Goal: Task Accomplishment & Management: Use online tool/utility

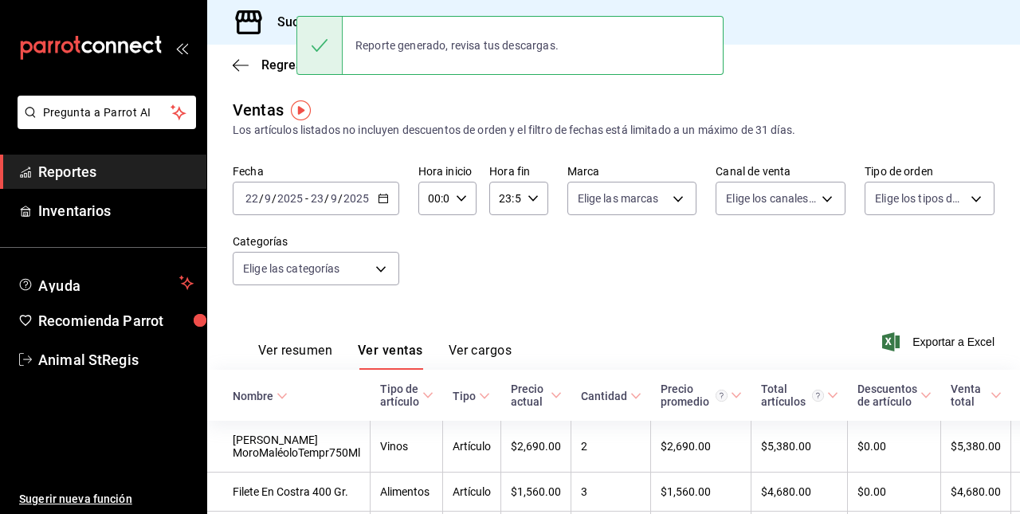
click at [381, 209] on div "[DATE] [DATE] - [DATE] [DATE]" at bounding box center [316, 198] width 166 height 33
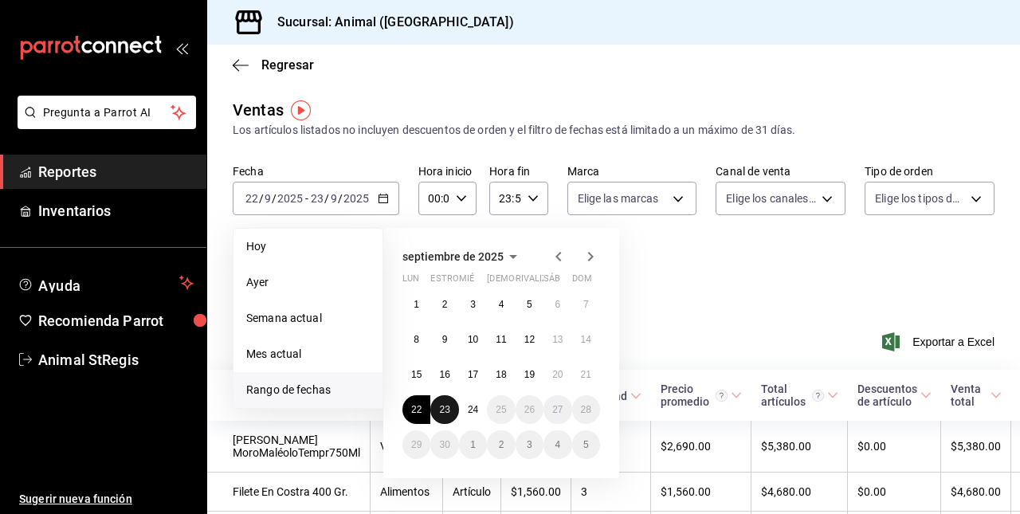
click at [443, 409] on abbr "23" at bounding box center [444, 409] width 10 height 11
click at [472, 409] on abbr "24" at bounding box center [473, 409] width 10 height 11
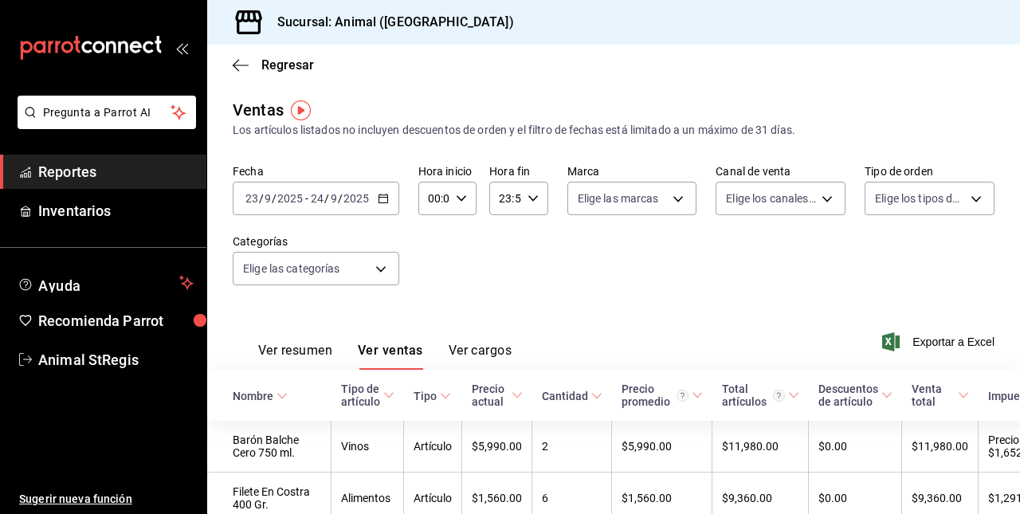
click at [459, 198] on icon "button" at bounding box center [461, 198] width 11 height 11
click at [432, 255] on div "00" at bounding box center [431, 239] width 29 height 38
click at [432, 276] on span "01" at bounding box center [430, 277] width 3 height 13
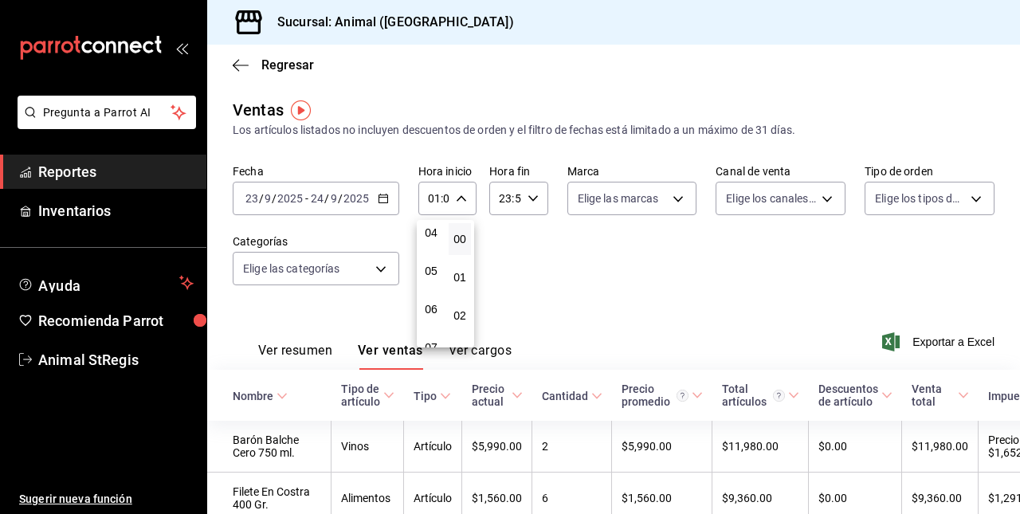
click at [432, 276] on span "05" at bounding box center [430, 270] width 3 height 13
type input "05:00"
click at [535, 195] on div at bounding box center [510, 257] width 1020 height 514
click at [522, 205] on div "23:59 Hora fin" at bounding box center [518, 198] width 58 height 33
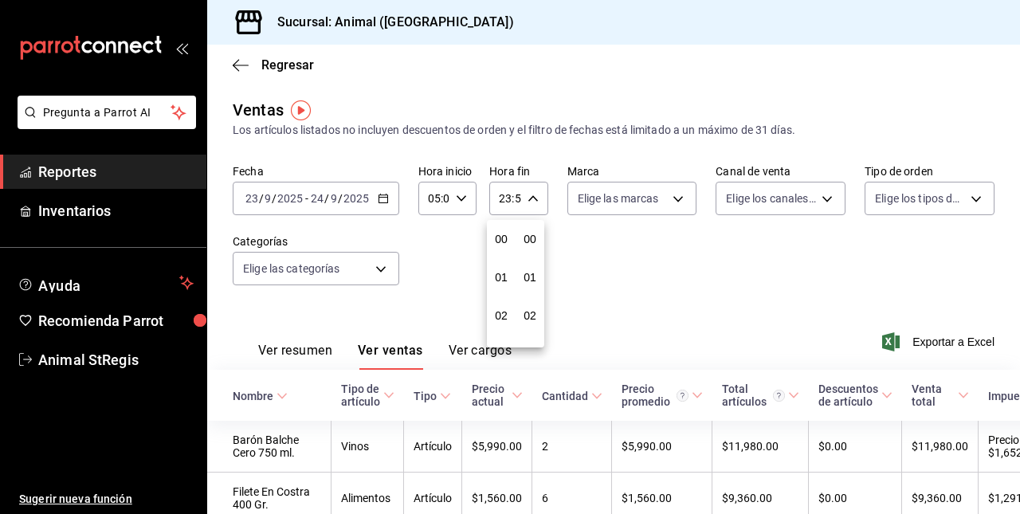
scroll to position [2166, 0]
click at [530, 264] on button "57" at bounding box center [530, 252] width 22 height 32
type input "23:57"
click at [538, 243] on button "00" at bounding box center [530, 239] width 22 height 32
click at [502, 249] on span "21" at bounding box center [500, 251] width 3 height 13
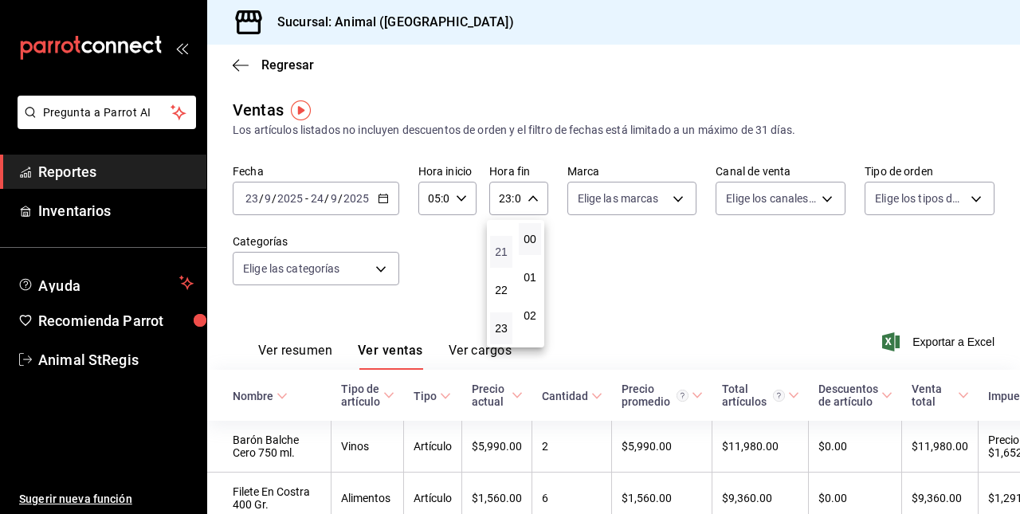
type input "21:00"
click at [503, 303] on span "05" at bounding box center [500, 302] width 3 height 13
type input "05:00"
click at [309, 357] on div at bounding box center [510, 257] width 1020 height 514
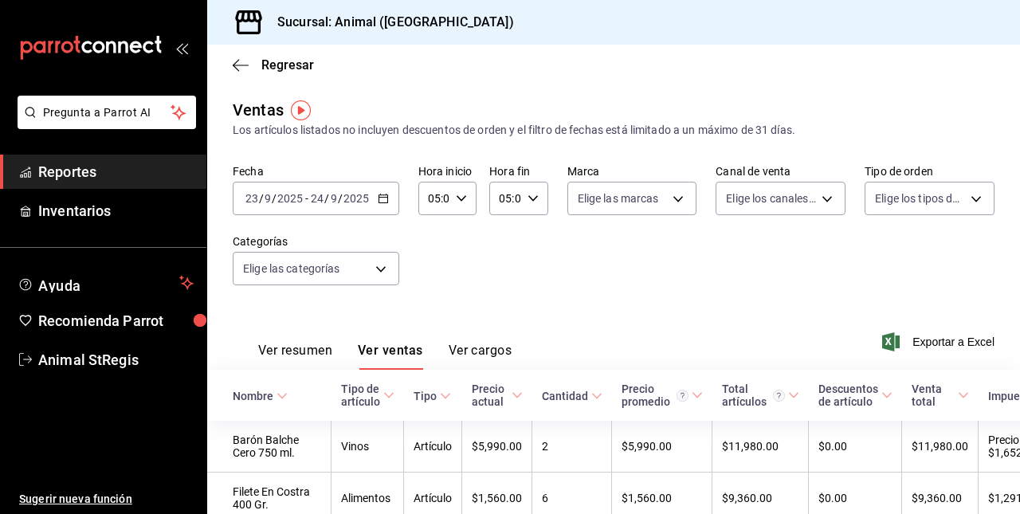
click at [311, 346] on font "Ver resumen" at bounding box center [295, 350] width 74 height 16
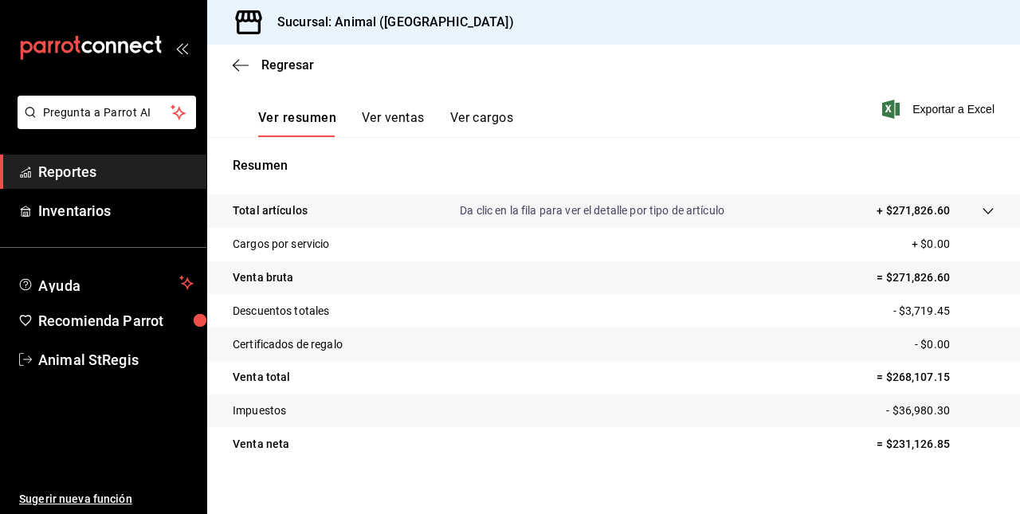
scroll to position [249, 0]
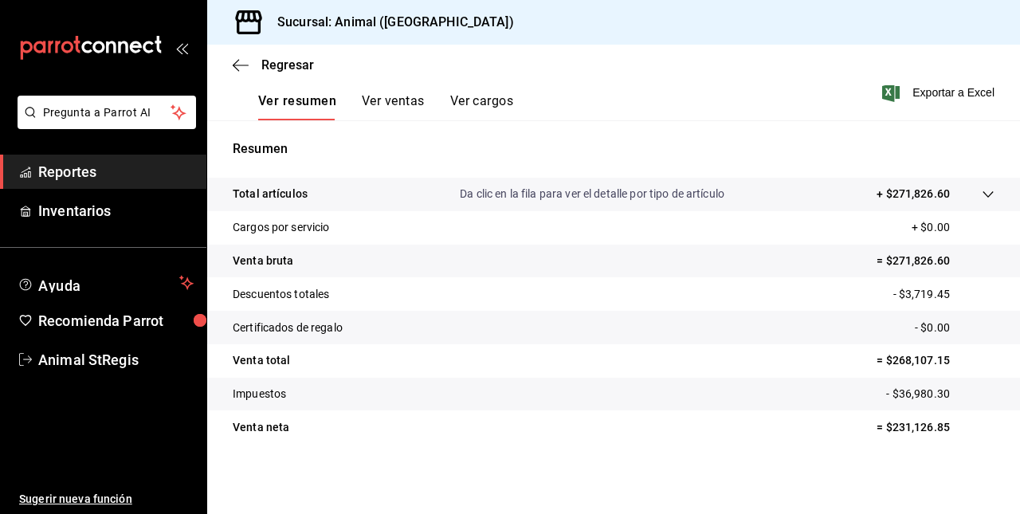
click at [981, 192] on icon at bounding box center [987, 194] width 13 height 13
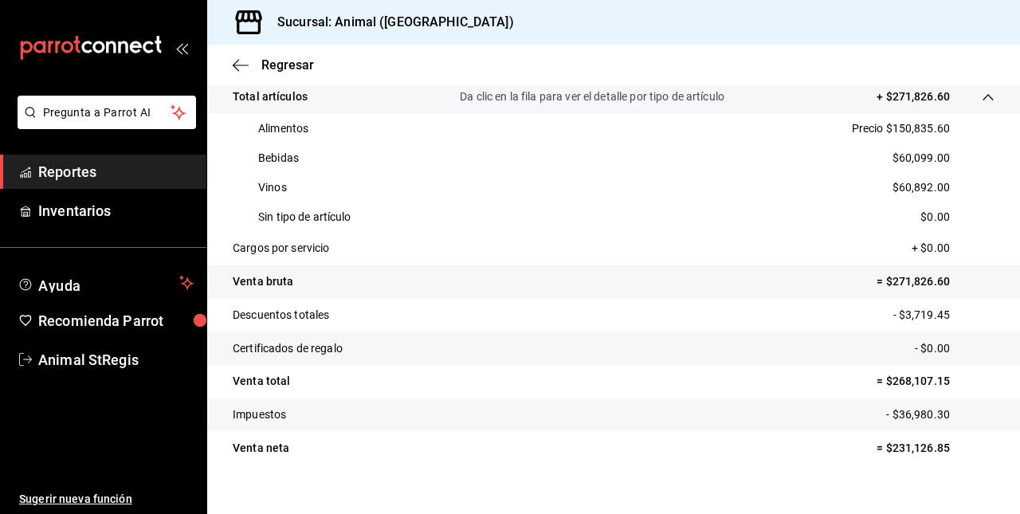
scroll to position [357, 0]
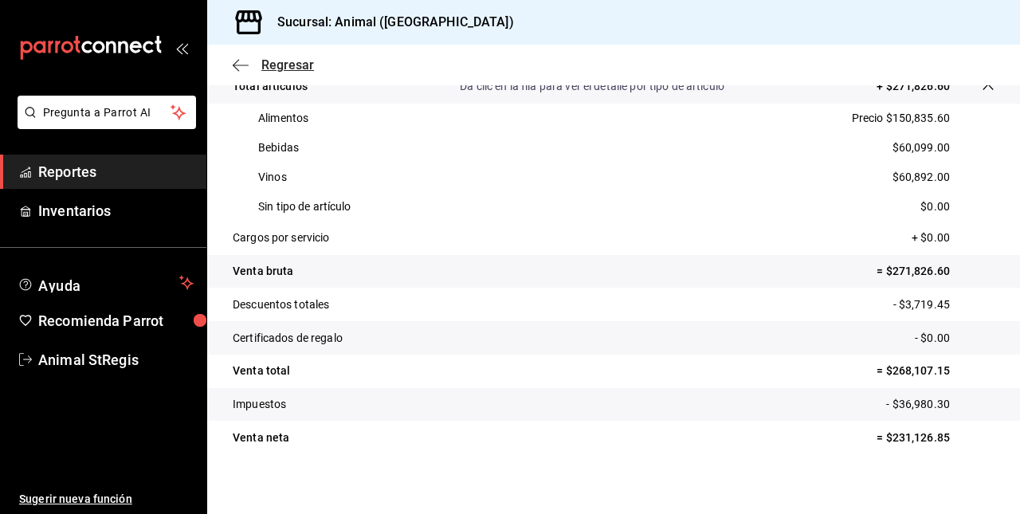
click at [241, 67] on icon "button" at bounding box center [241, 65] width 16 height 14
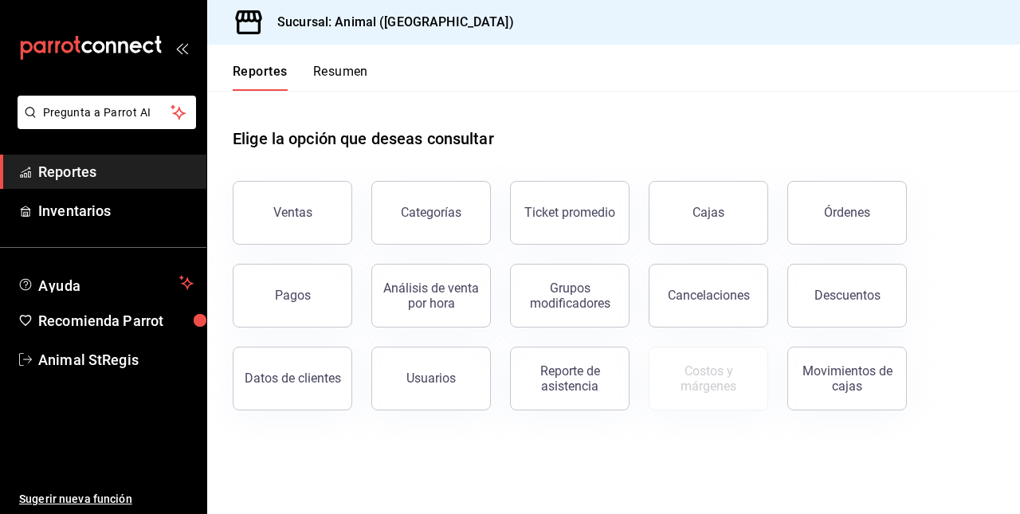
click at [241, 62] on div "Reportes Resumen" at bounding box center [287, 68] width 161 height 46
click at [234, 65] on font "Reportes" at bounding box center [260, 72] width 55 height 16
click at [1015, 48] on header "Reportes Resumen" at bounding box center [613, 68] width 812 height 46
click at [825, 209] on div "Órdenes" at bounding box center [847, 212] width 46 height 15
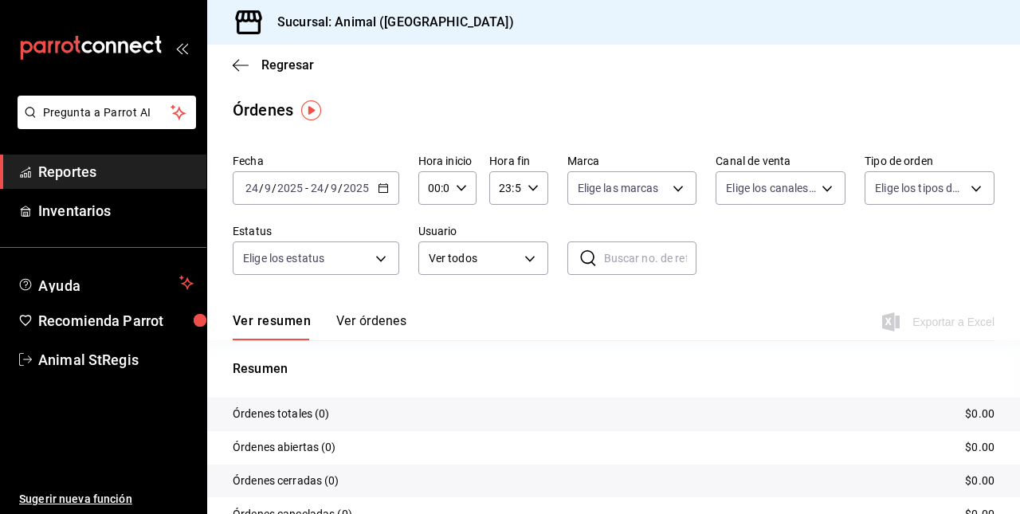
click at [831, 218] on div "Fecha [DATE] [DATE] - [DATE] [DATE] Hora inicio 00:00 Hora inicio Hora fin 23:5…" at bounding box center [613, 220] width 761 height 147
click at [471, 185] on div "00:00 Hora inicio" at bounding box center [447, 187] width 58 height 33
click at [386, 190] on div at bounding box center [510, 257] width 1020 height 514
click at [386, 190] on \(Stroke\) "button" at bounding box center [383, 188] width 10 height 9
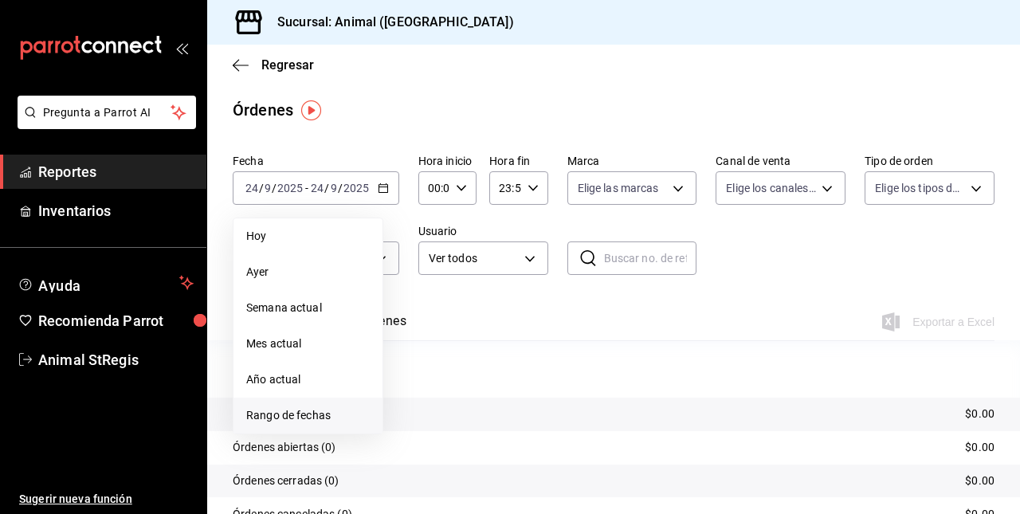
click at [312, 430] on li "Rango de fechas" at bounding box center [307, 415] width 149 height 36
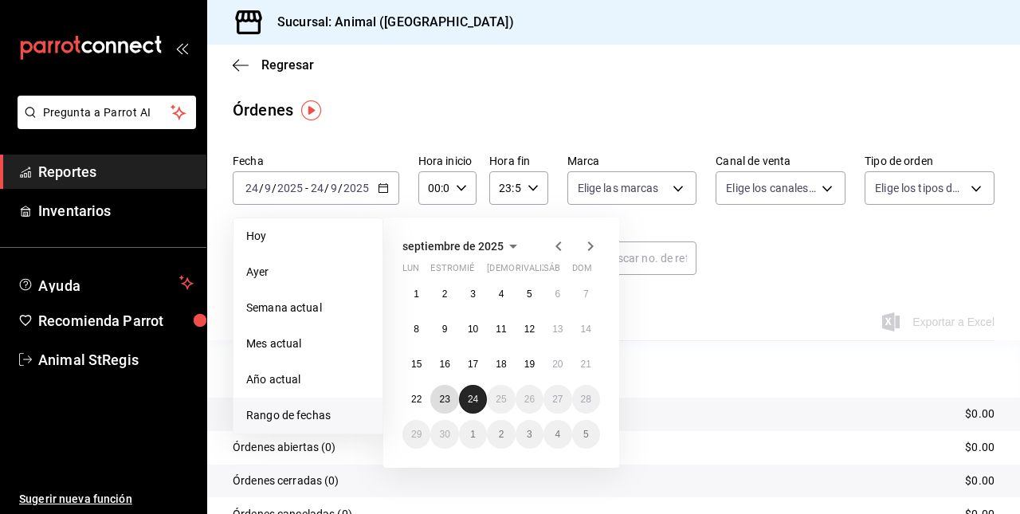
drag, startPoint x: 438, startPoint y: 398, endPoint x: 475, endPoint y: 401, distance: 36.8
click at [475, 401] on div "1 2 3 4 5 6 7 8 9 10 11 12 13 14 15 16 17 18 19 20 21 22 23 24 25 26 27 28 29 3…" at bounding box center [501, 364] width 198 height 169
click at [475, 401] on abbr "24" at bounding box center [473, 398] width 10 height 11
click at [454, 398] on button "23" at bounding box center [444, 399] width 28 height 29
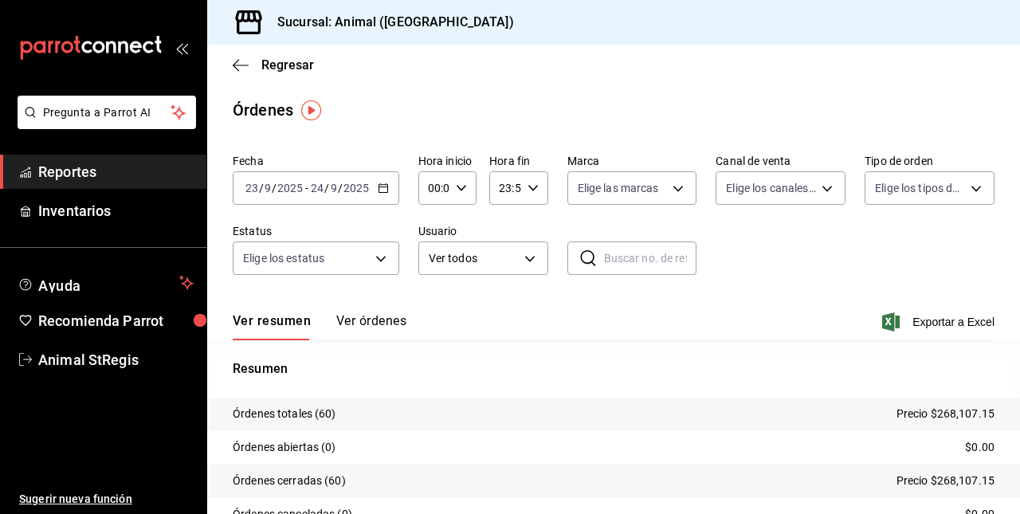
click at [464, 186] on div "00:00 Hora inicio" at bounding box center [447, 187] width 58 height 33
click at [432, 264] on span "01" at bounding box center [430, 266] width 3 height 13
type input "01:00"
click at [432, 264] on span "05" at bounding box center [430, 260] width 3 height 13
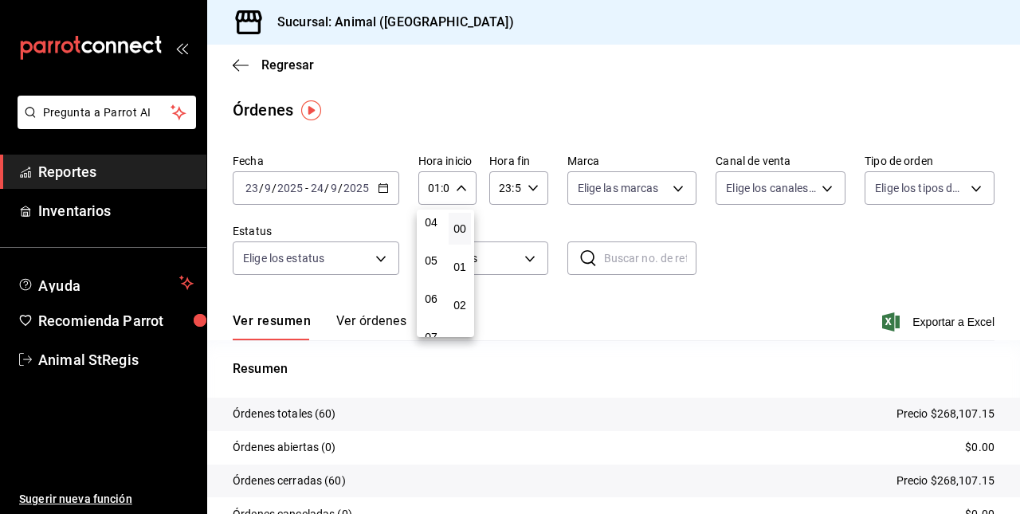
type input "05:00"
click at [529, 188] on div at bounding box center [510, 257] width 1020 height 514
click at [529, 188] on icon "button" at bounding box center [532, 187] width 11 height 11
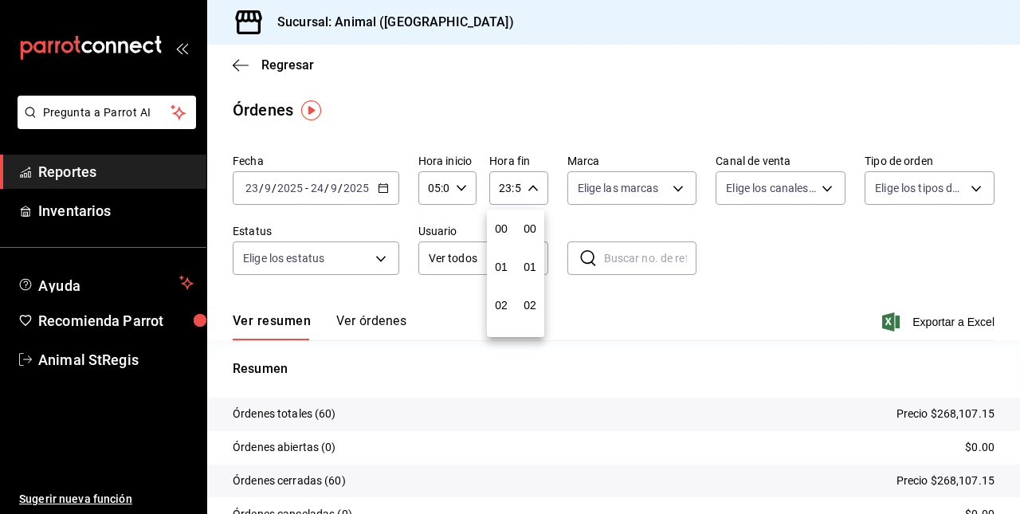
scroll to position [2166, 0]
click at [499, 245] on span "21" at bounding box center [500, 241] width 3 height 13
type input "21:59"
click at [500, 304] on span "05" at bounding box center [500, 298] width 3 height 13
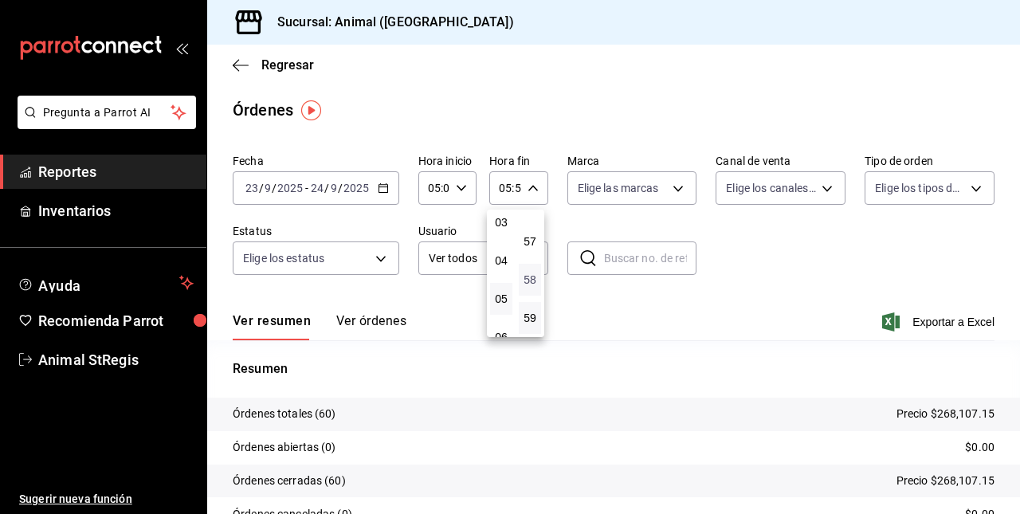
click at [531, 284] on span "58" at bounding box center [529, 279] width 3 height 13
type input "05:58"
click at [532, 237] on button "00" at bounding box center [530, 229] width 22 height 32
type input "05:00"
click at [910, 317] on div at bounding box center [510, 257] width 1020 height 514
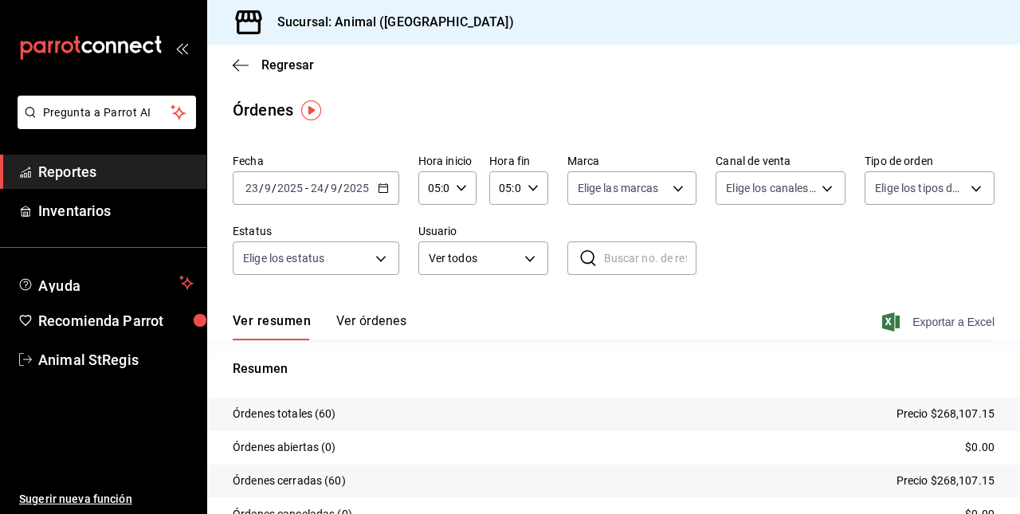
click at [924, 324] on font "Exportar a Excel" at bounding box center [953, 321] width 82 height 13
click at [252, 69] on span "Regresar" at bounding box center [273, 64] width 81 height 15
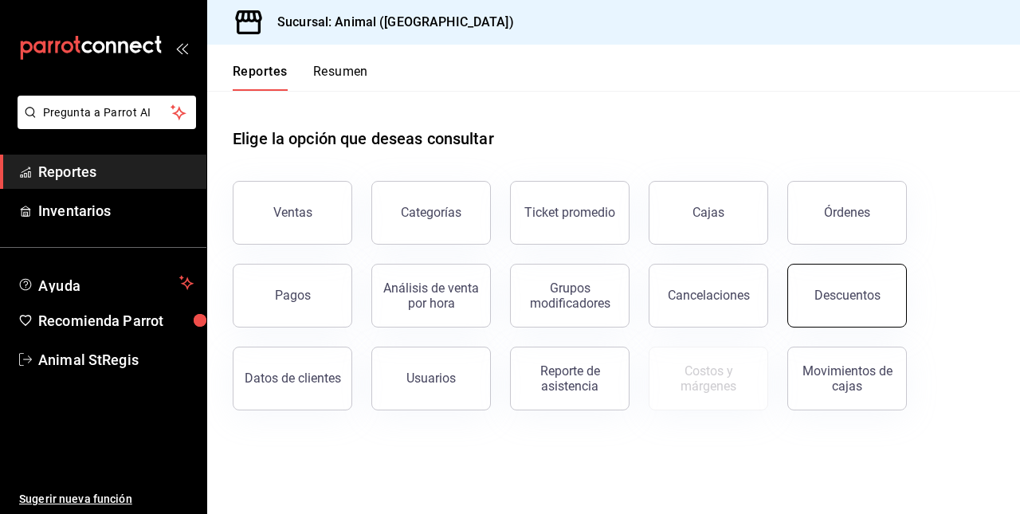
click at [816, 288] on div "Descuentos" at bounding box center [847, 295] width 66 height 15
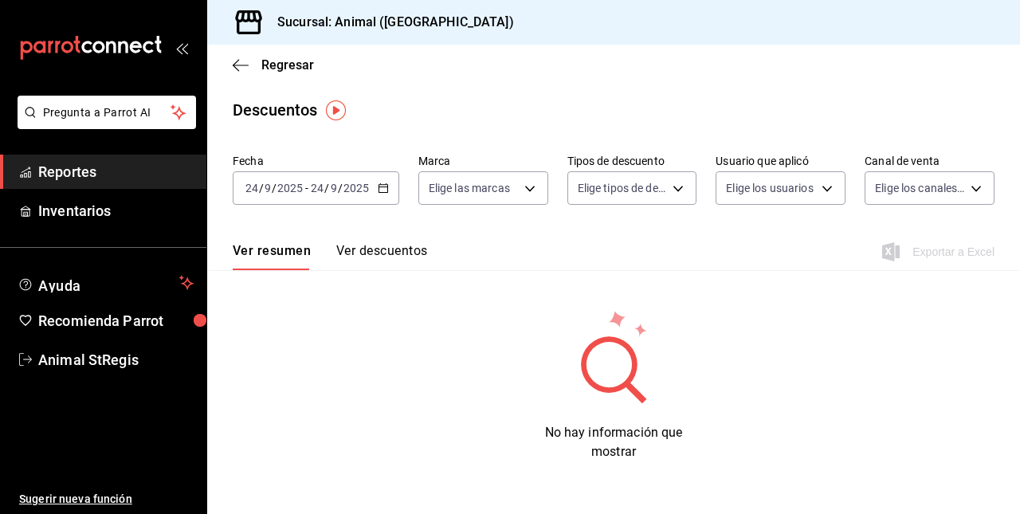
click at [384, 185] on icon "button" at bounding box center [383, 187] width 11 height 11
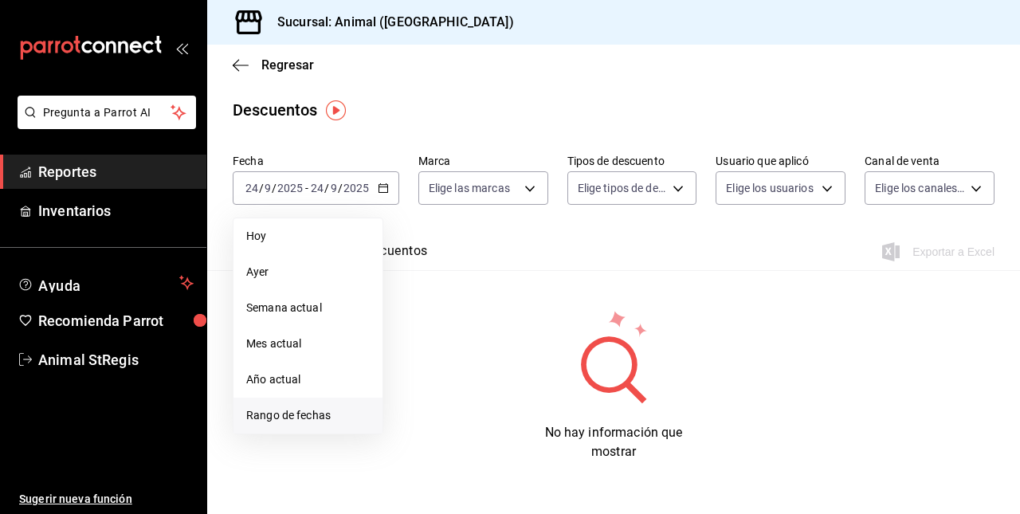
click at [268, 416] on span "Rango de fechas" at bounding box center [307, 415] width 123 height 17
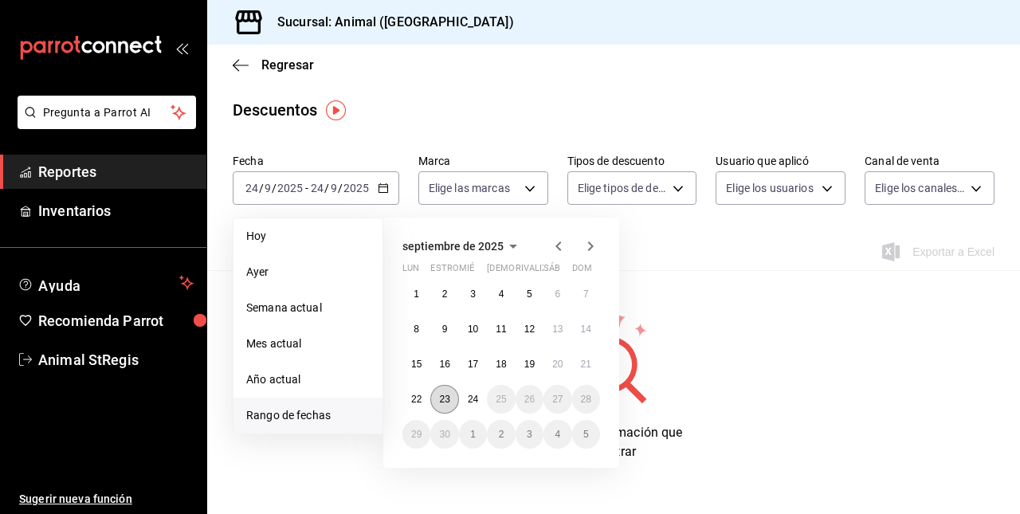
click at [436, 401] on button "23" at bounding box center [444, 399] width 28 height 29
click at [478, 400] on button "24" at bounding box center [473, 399] width 28 height 29
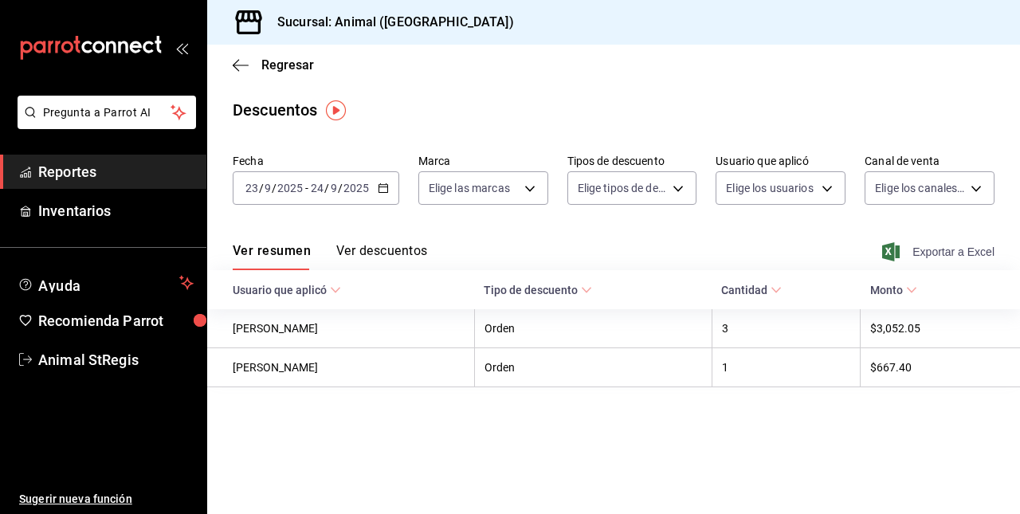
click at [954, 252] on font "Exportar a Excel" at bounding box center [953, 251] width 82 height 13
